Goal: Information Seeking & Learning: Learn about a topic

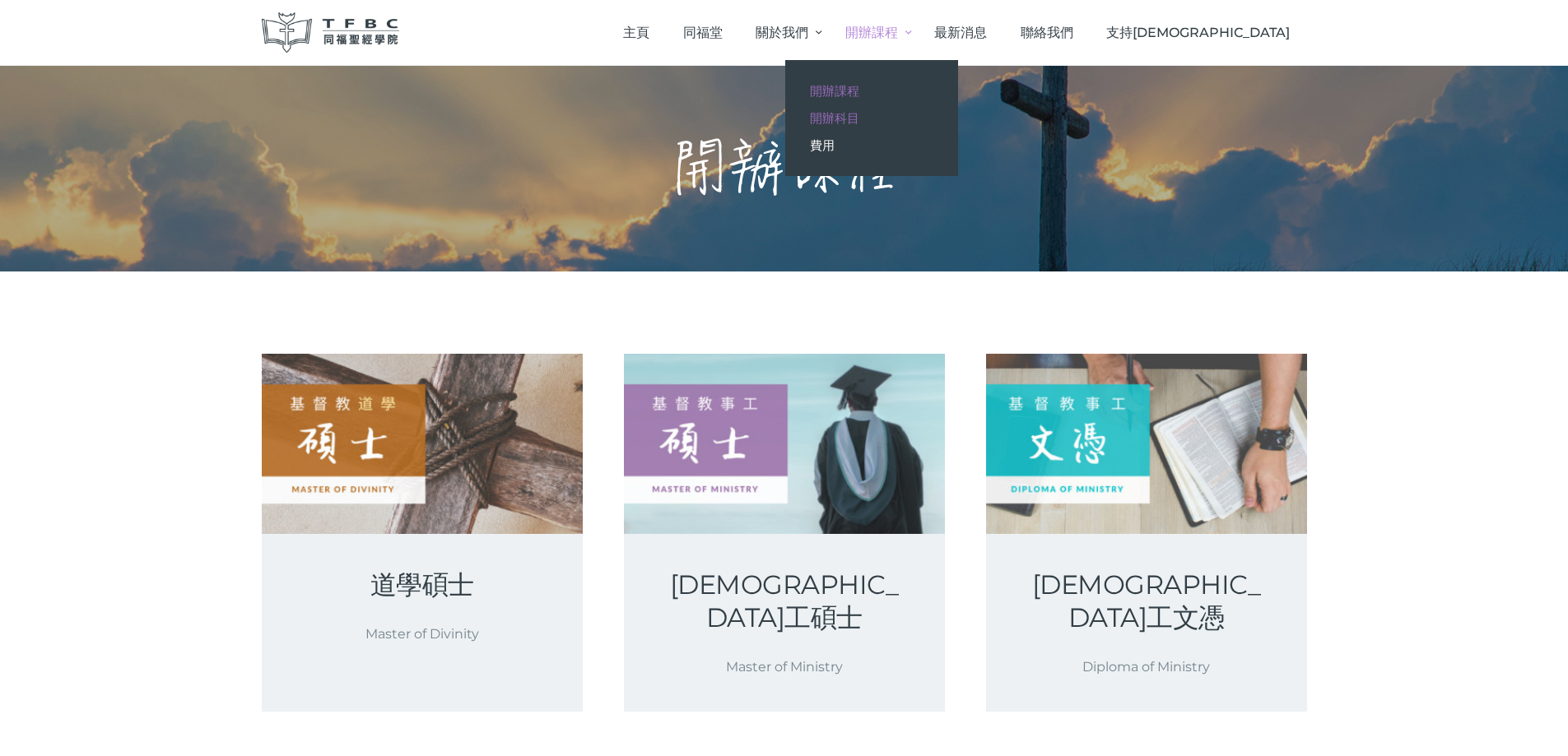
click at [859, 120] on span "開辦科目" at bounding box center [835, 118] width 49 height 16
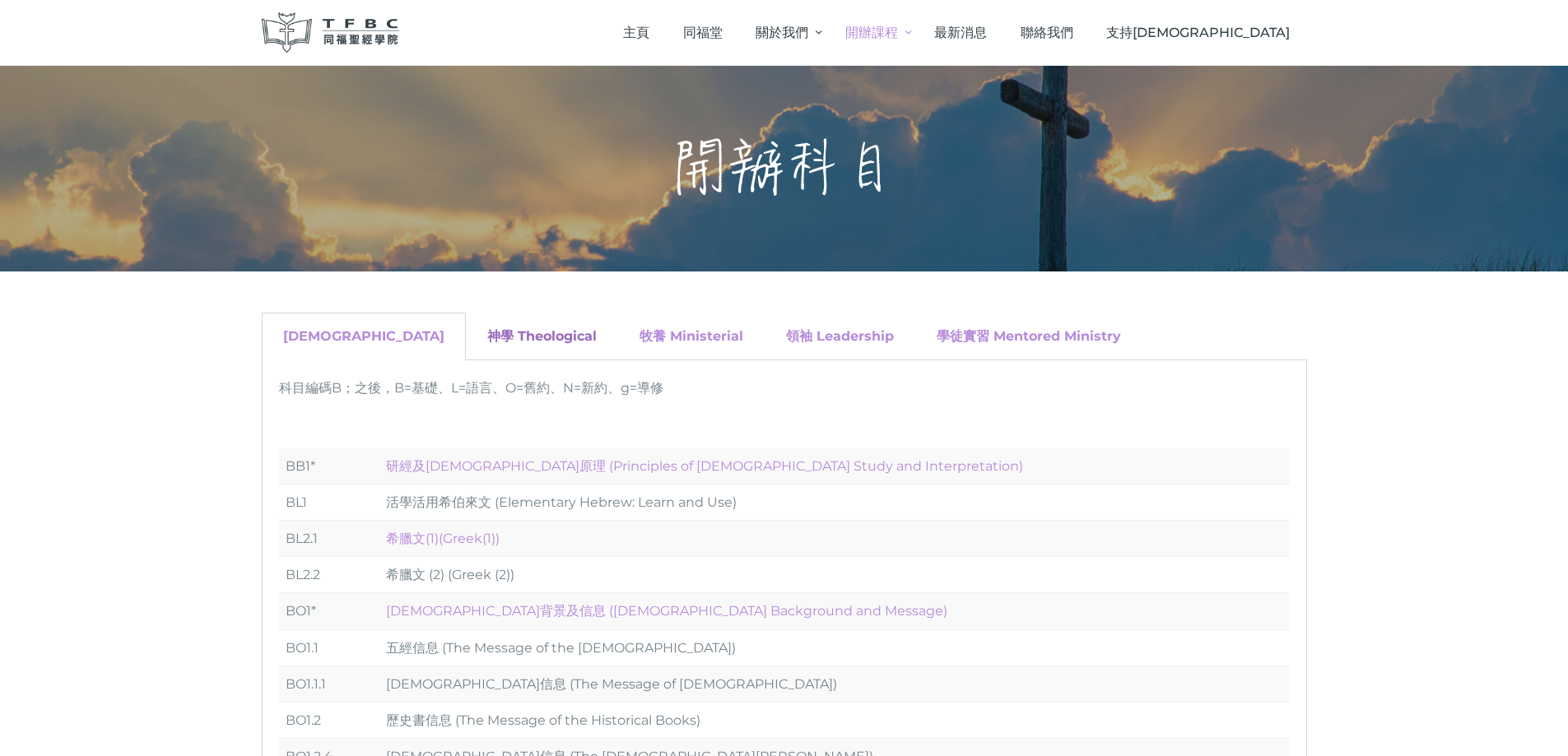
click at [488, 332] on link "神學 Theological" at bounding box center [542, 336] width 109 height 16
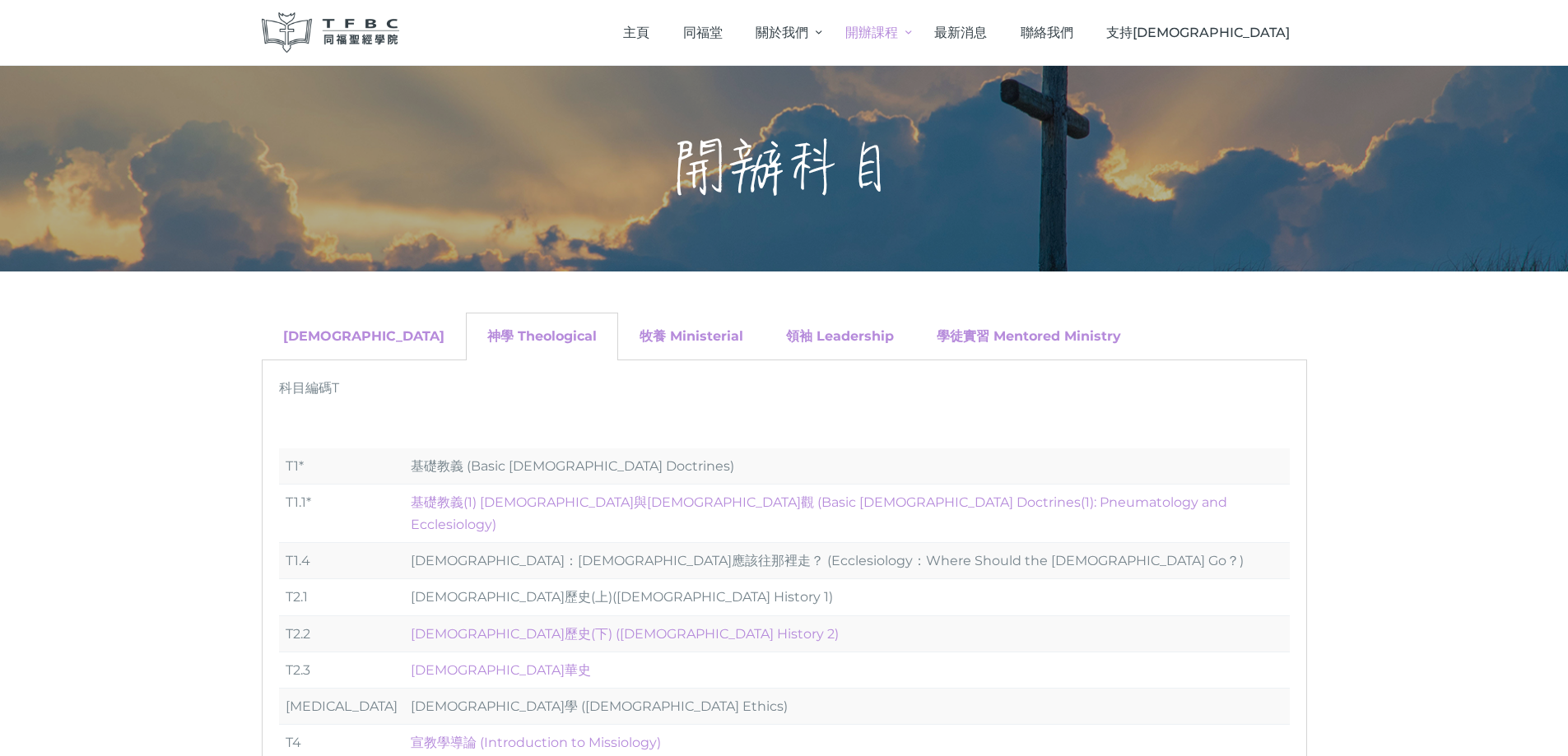
click at [618, 319] on div "牧養 Ministerial" at bounding box center [691, 336] width 146 height 48
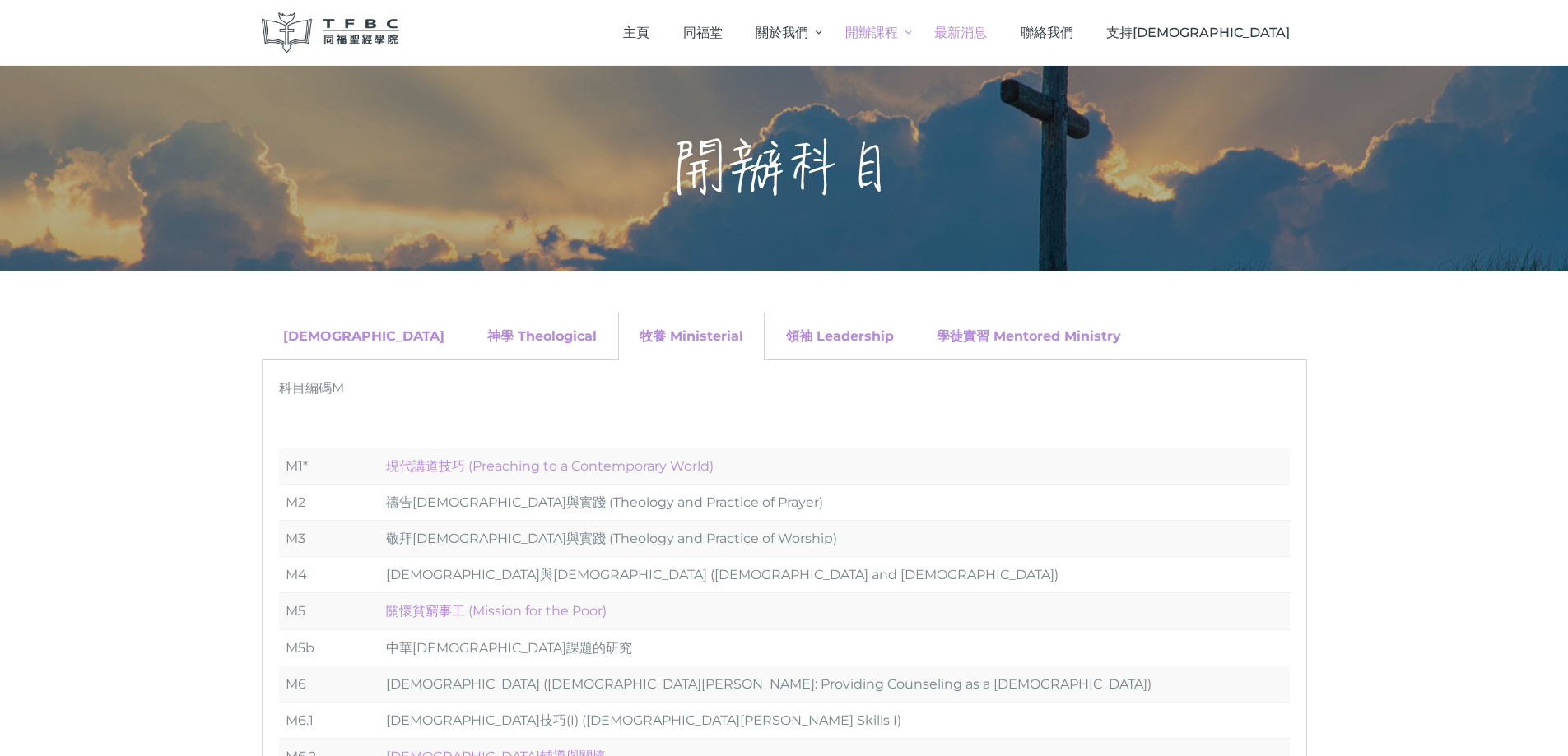
click at [987, 28] on span "最新消息" at bounding box center [961, 33] width 53 height 16
click at [723, 28] on span "同福堂" at bounding box center [703, 33] width 40 height 16
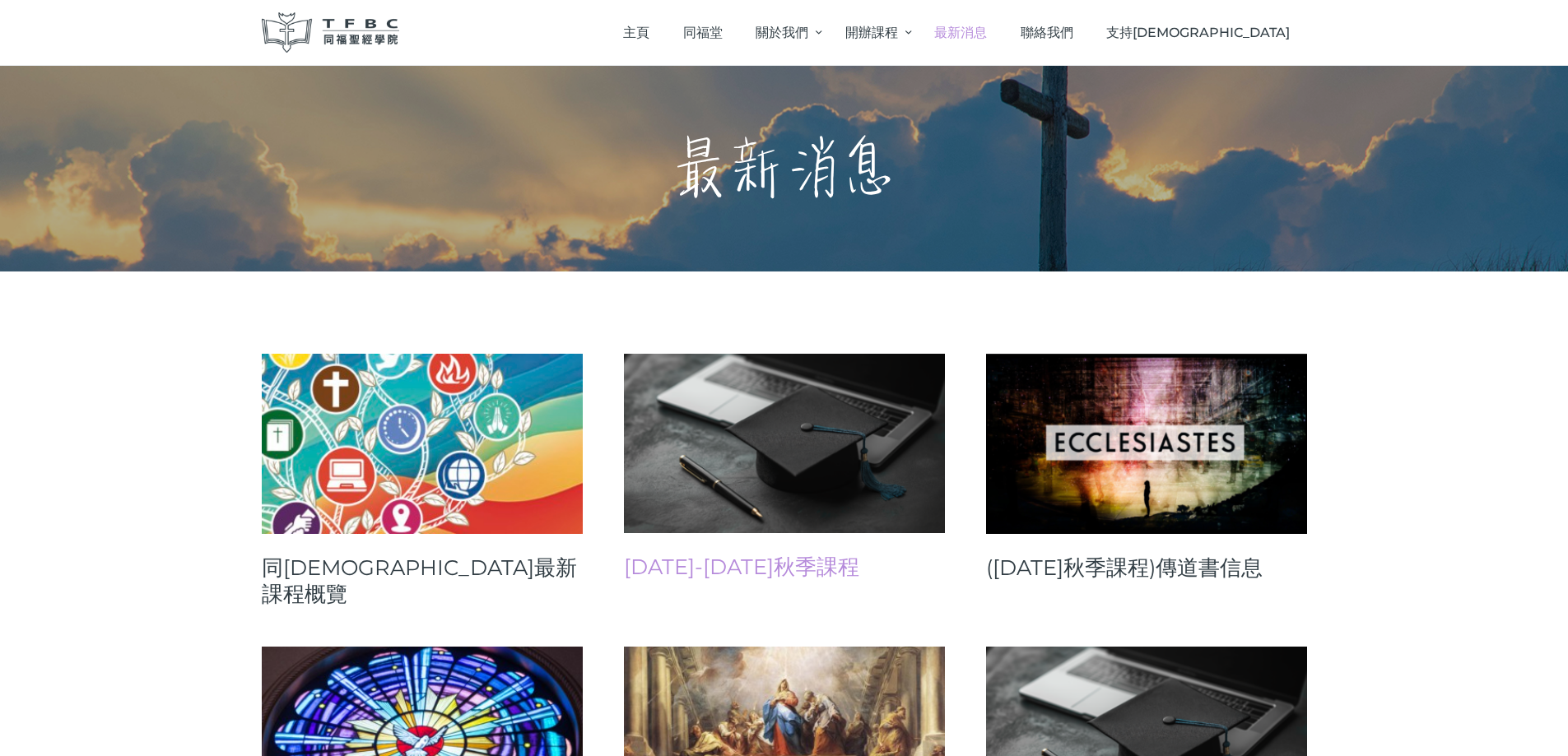
click at [703, 567] on link "[DATE]-[DATE]秋季課程" at bounding box center [784, 567] width 321 height 26
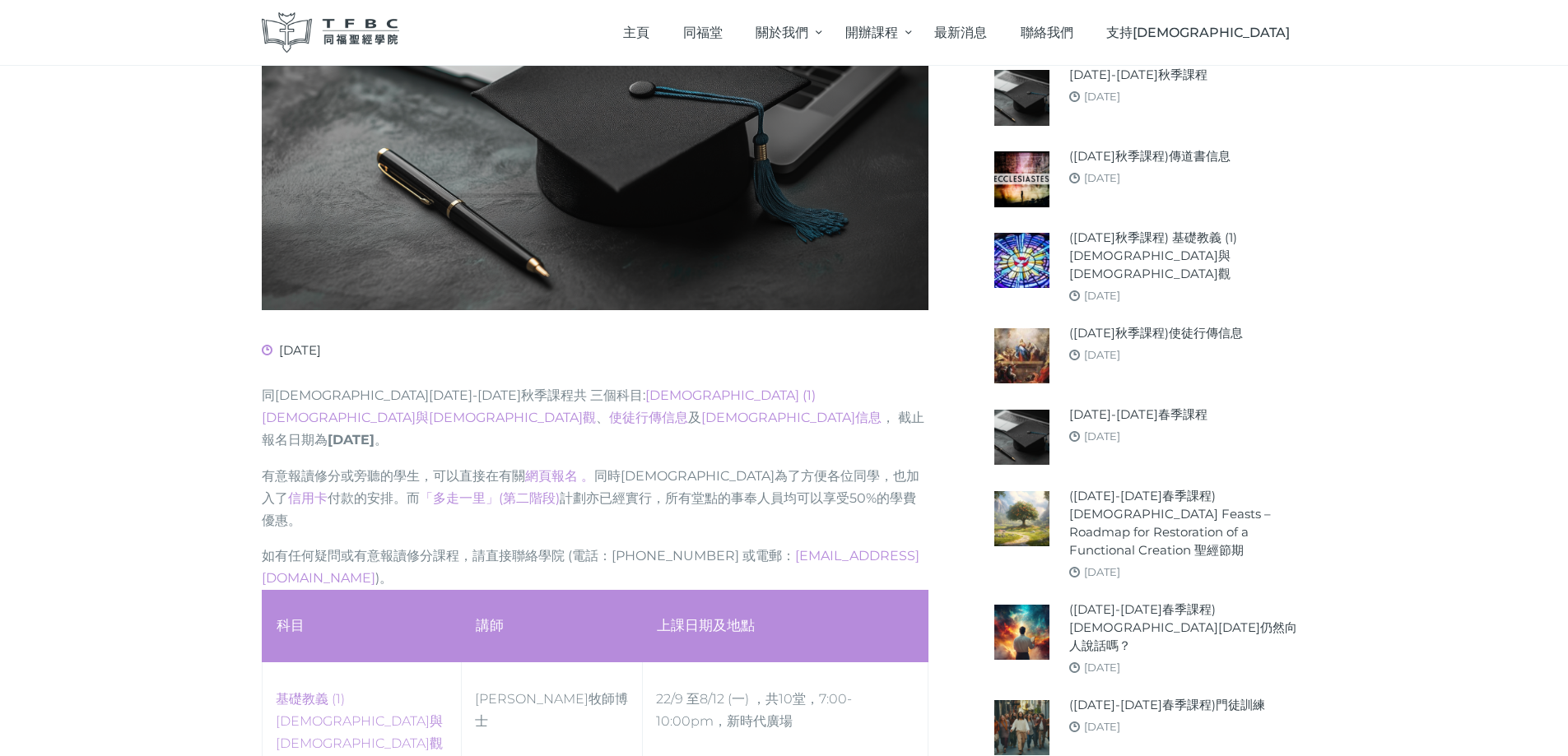
scroll to position [740, 0]
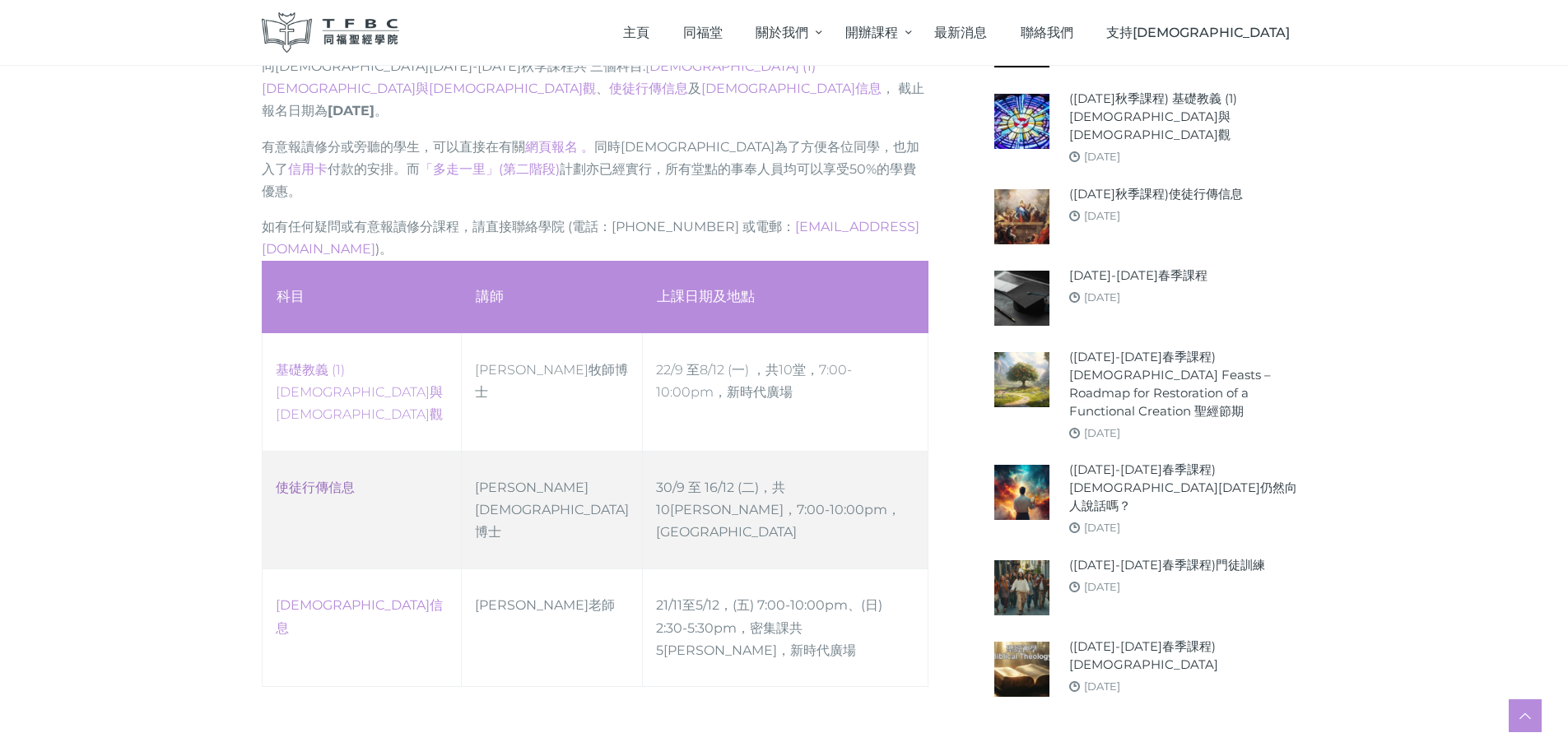
click at [326, 480] on link "使徒行傳信息" at bounding box center [315, 488] width 79 height 16
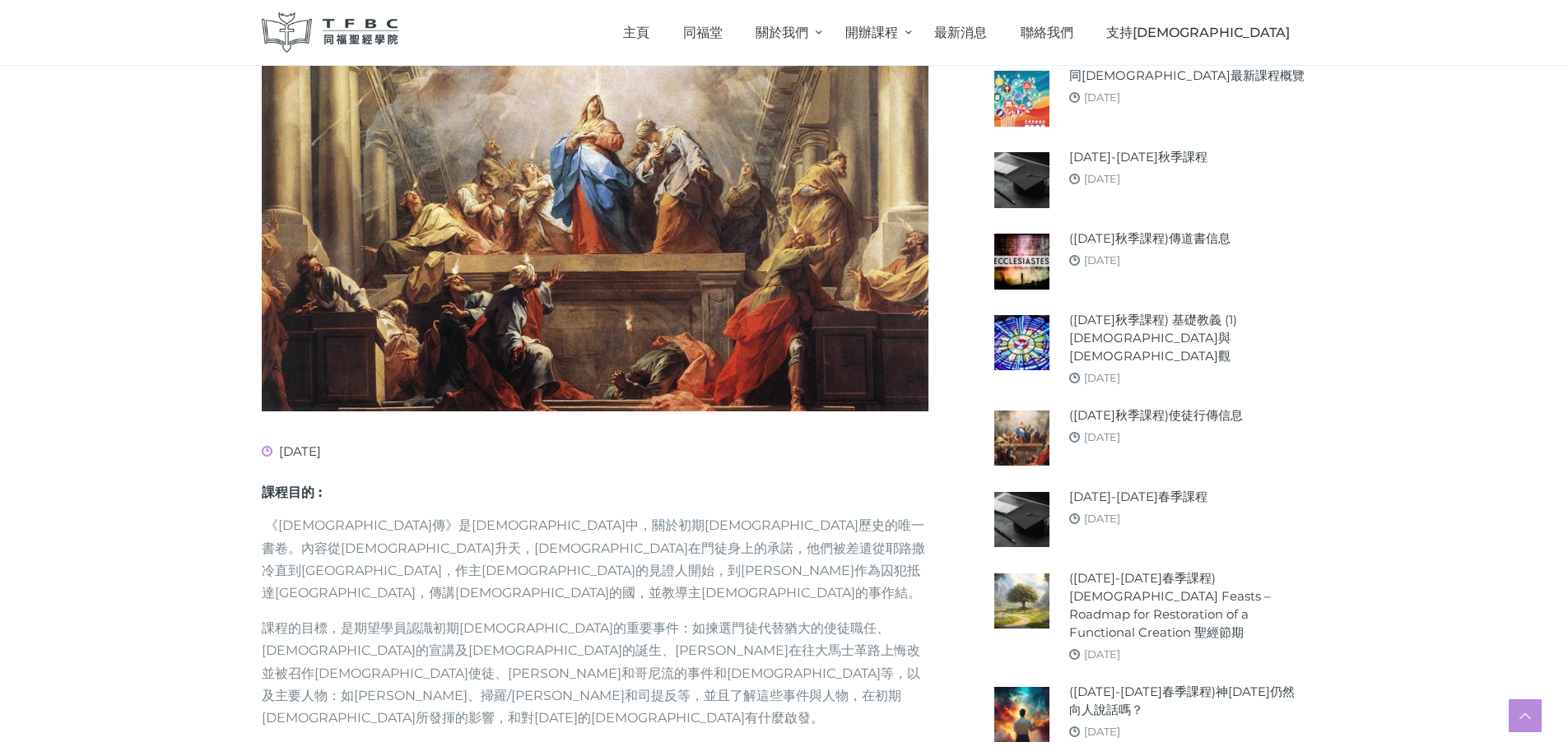
scroll to position [1069, 0]
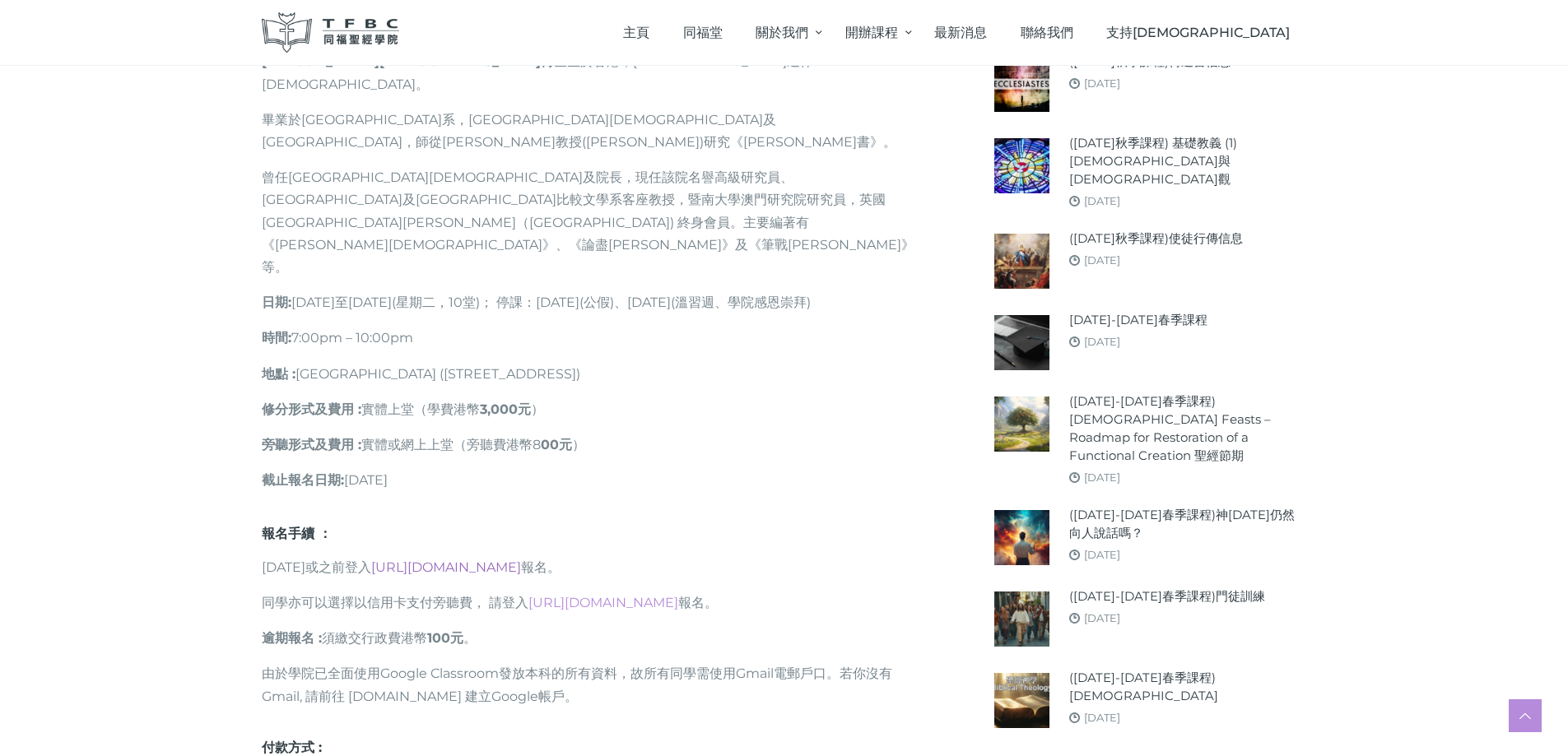
click at [521, 560] on link "[URL][DOMAIN_NAME]" at bounding box center [446, 568] width 150 height 16
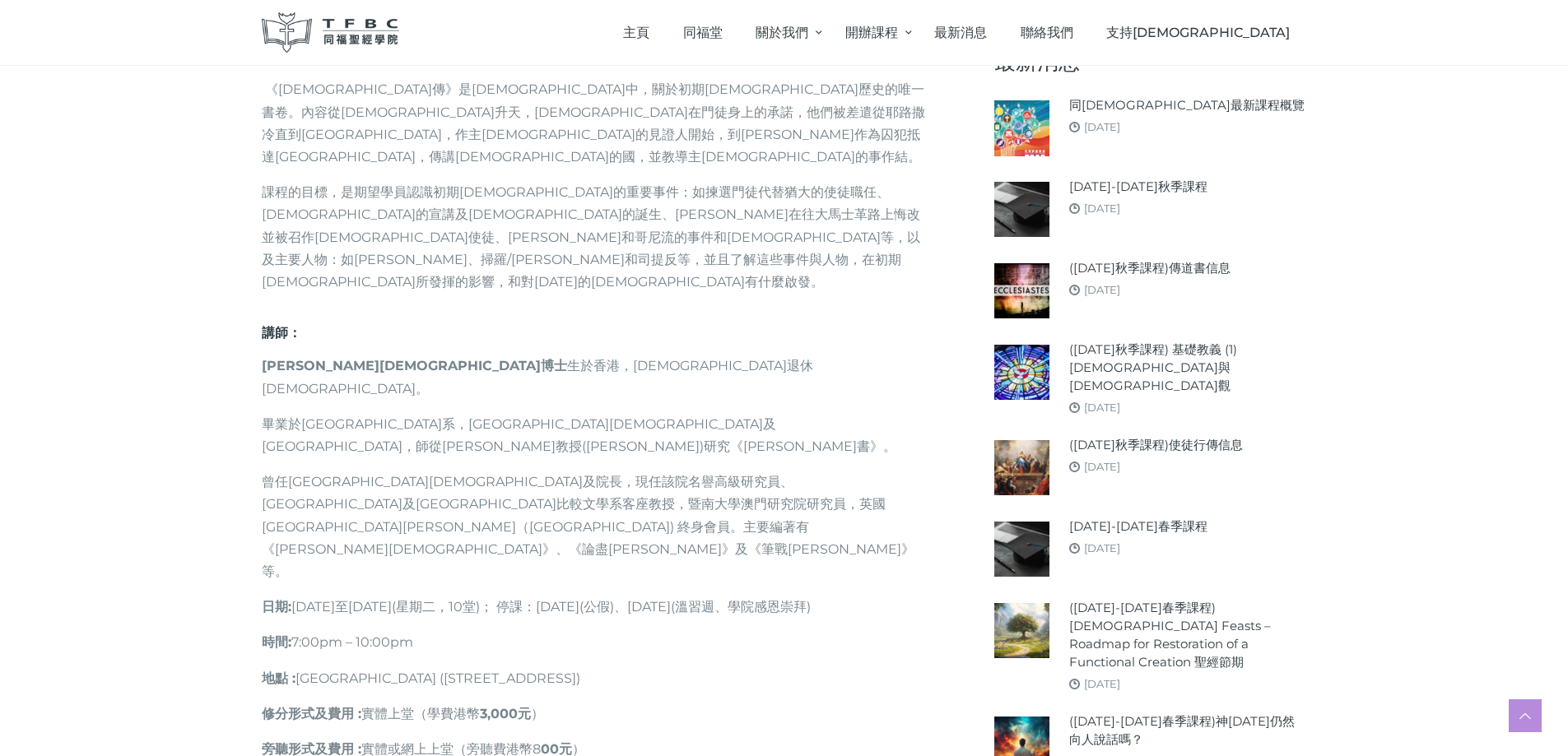
scroll to position [718, 0]
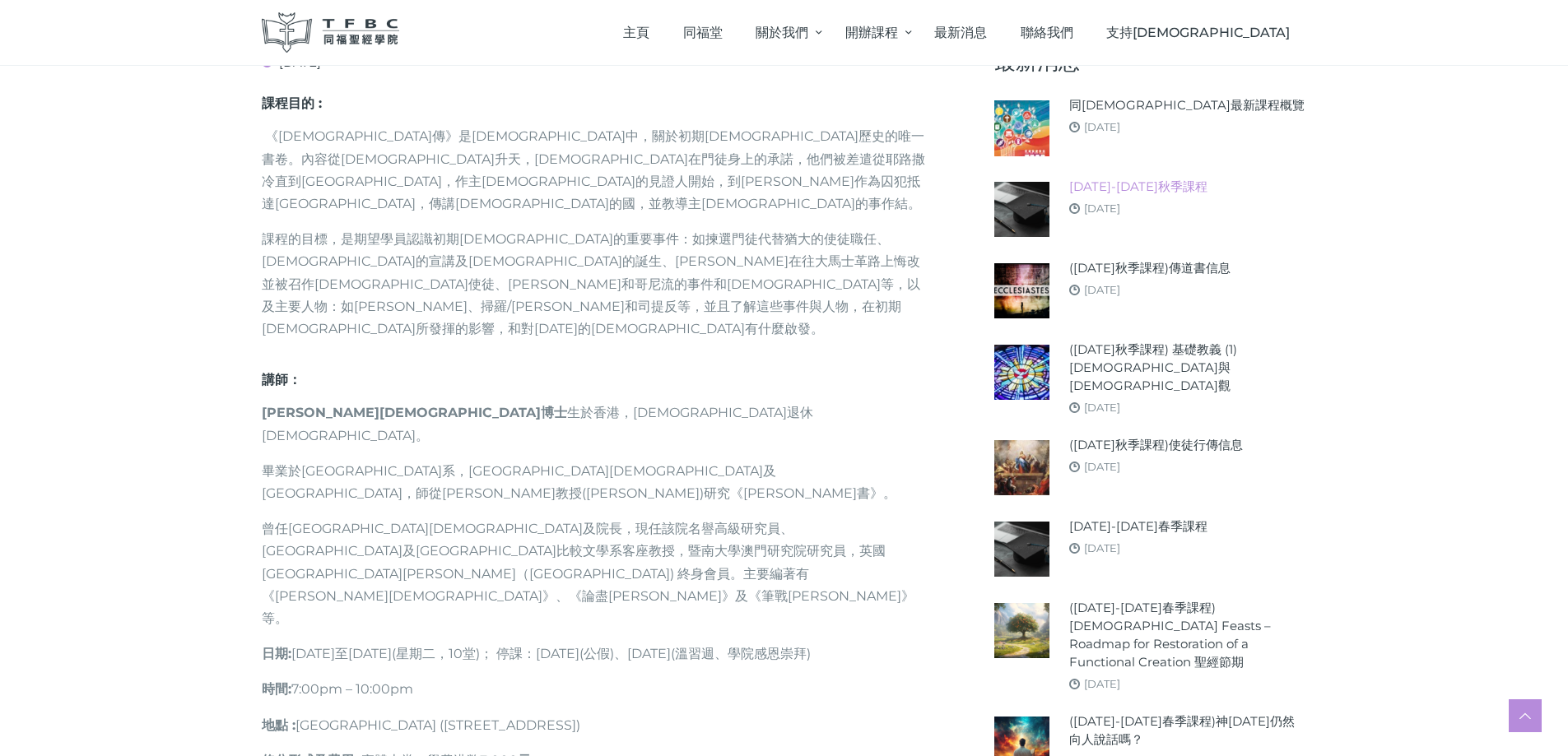
click at [1127, 185] on link "[DATE]-[DATE]秋季課程" at bounding box center [1138, 187] width 138 height 18
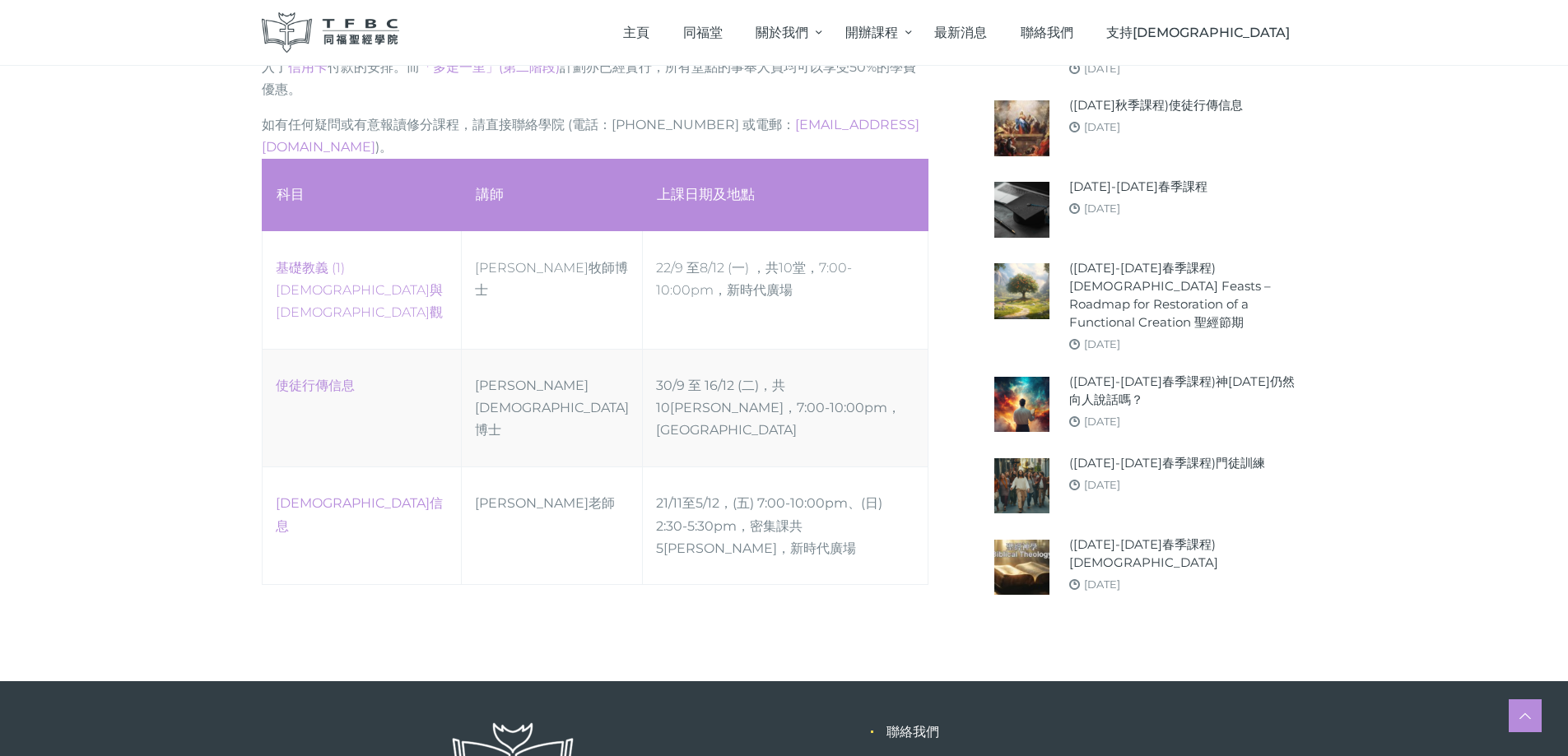
scroll to position [917, 0]
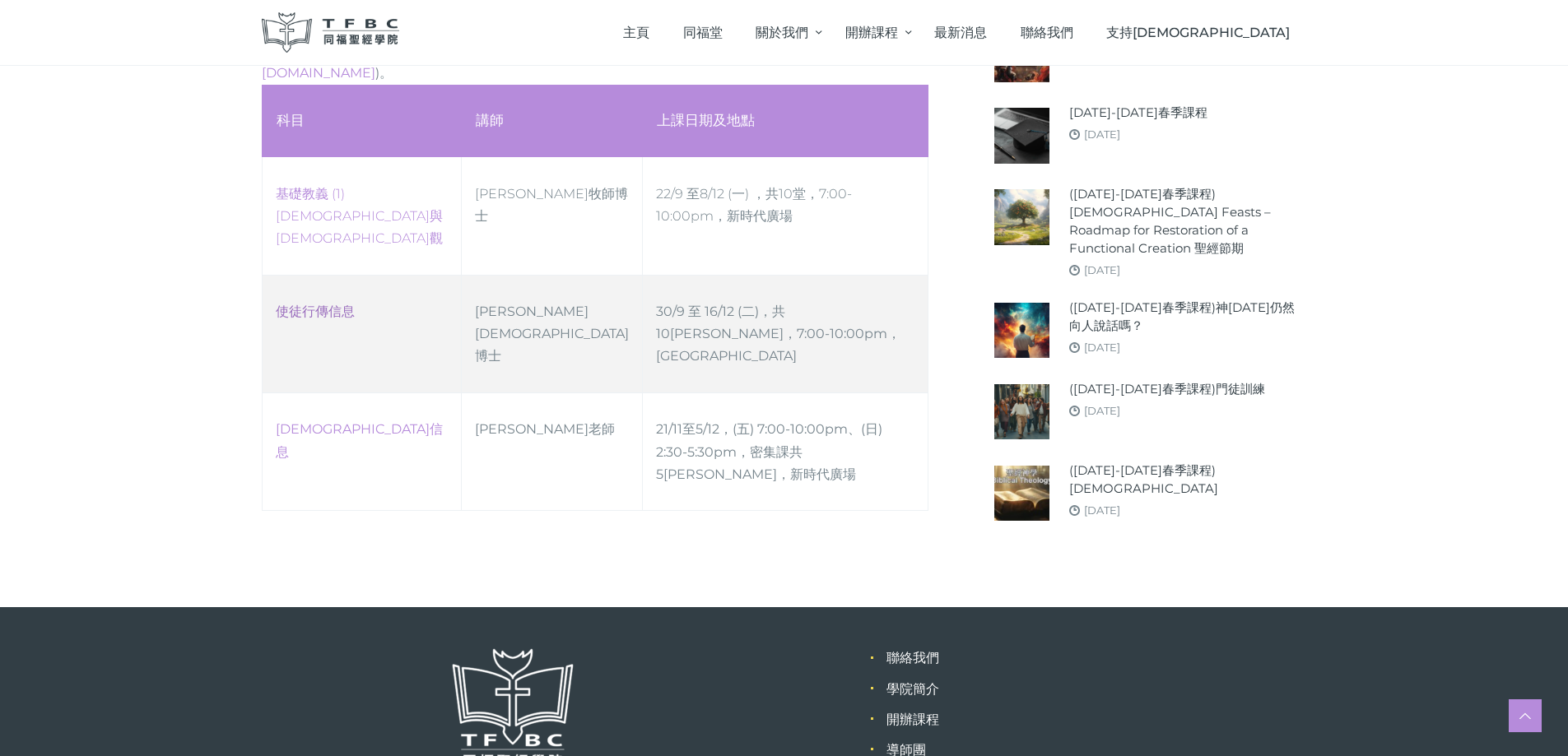
click at [299, 304] on link "使徒行傳信息" at bounding box center [315, 312] width 79 height 16
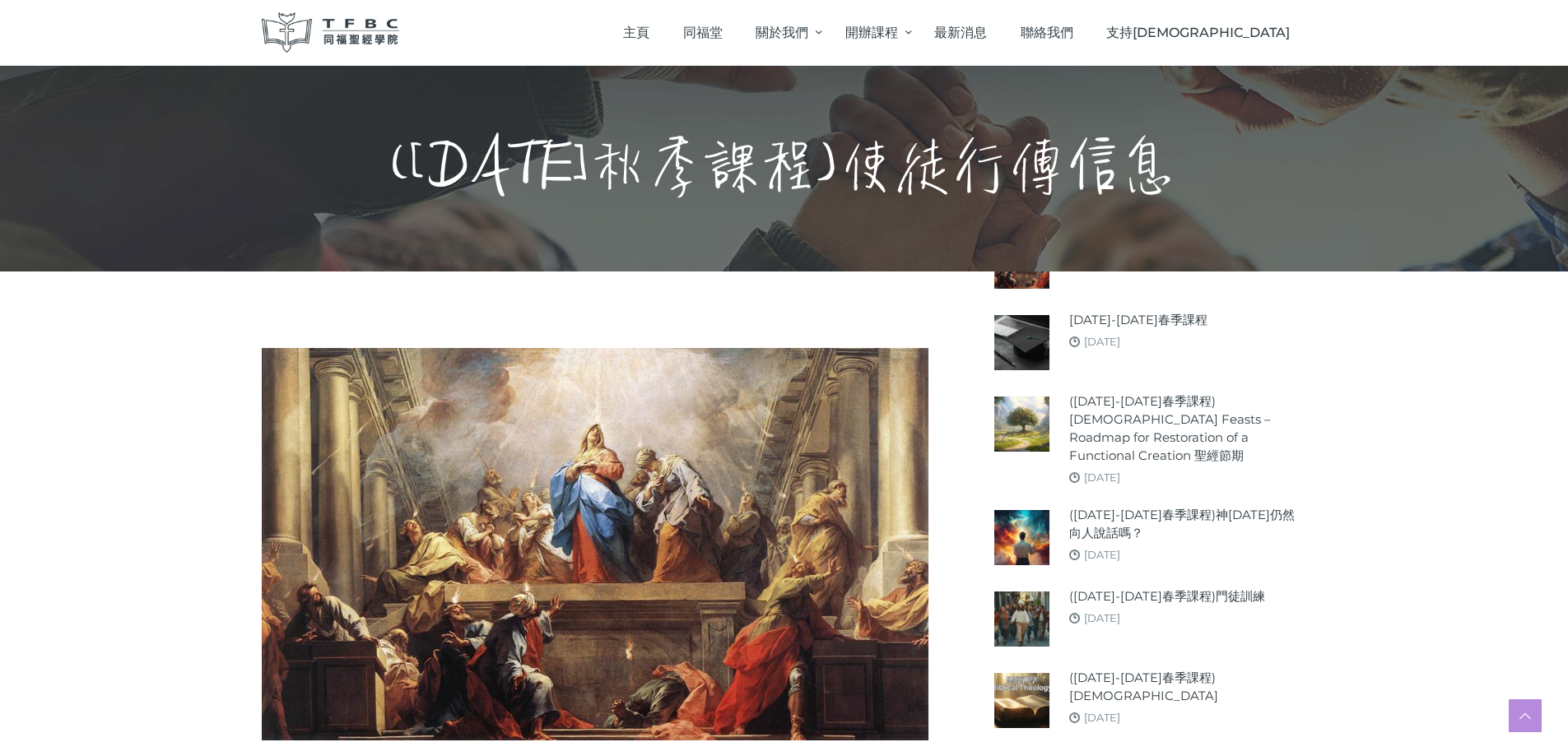
scroll to position [576, 0]
